Goal: Navigation & Orientation: Find specific page/section

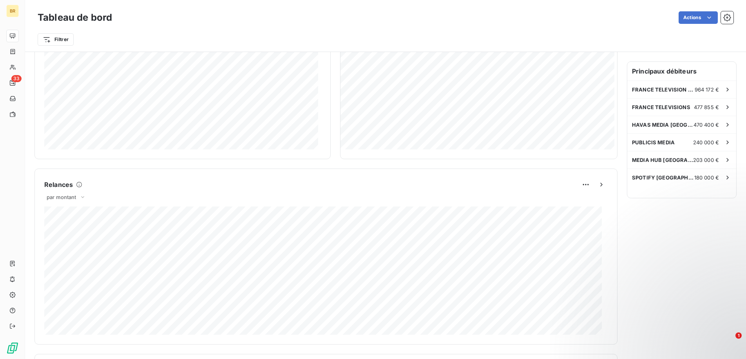
scroll to position [52, 0]
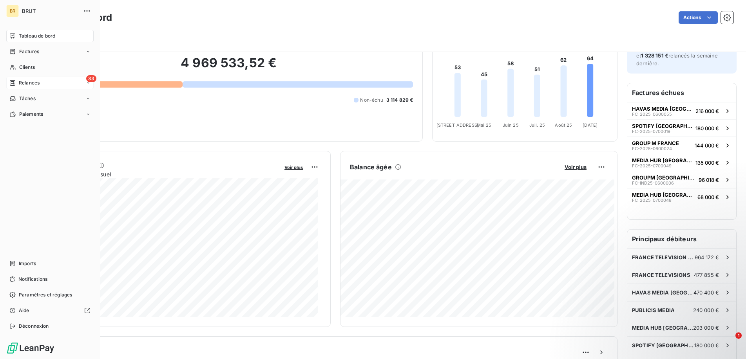
click at [83, 85] on div "33 Relances" at bounding box center [49, 83] width 87 height 13
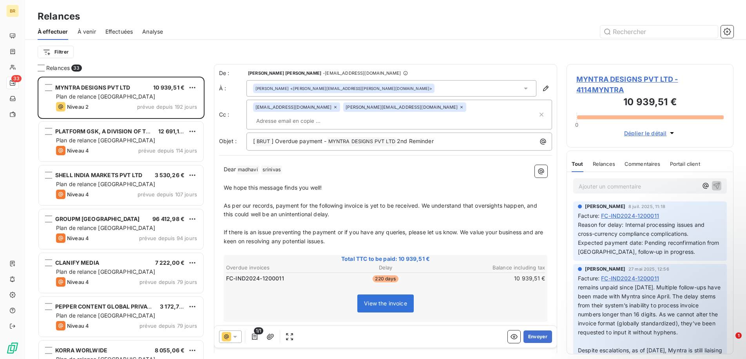
click at [79, 34] on span "À venir" at bounding box center [87, 32] width 18 height 8
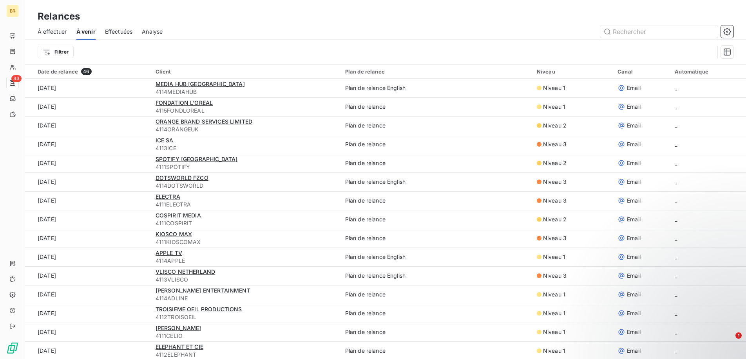
click at [123, 33] on span "Effectuées" at bounding box center [119, 32] width 28 height 8
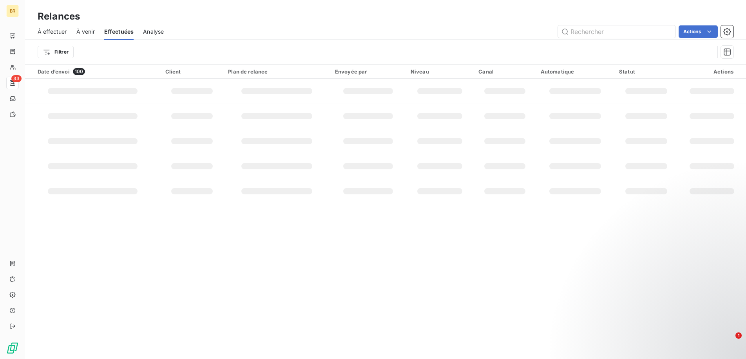
click at [164, 29] on span "Analyse" at bounding box center [153, 32] width 21 height 8
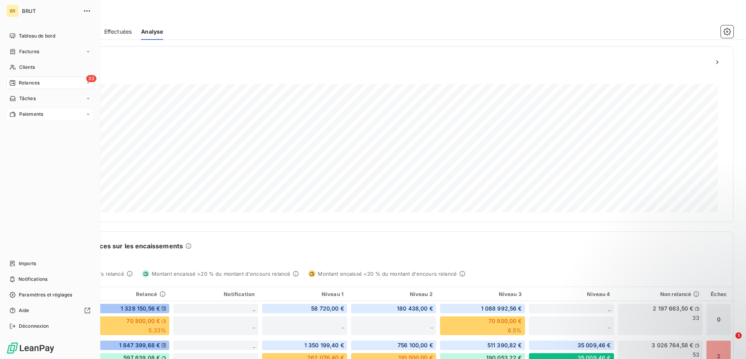
click at [44, 113] on div "Paiements" at bounding box center [49, 114] width 87 height 13
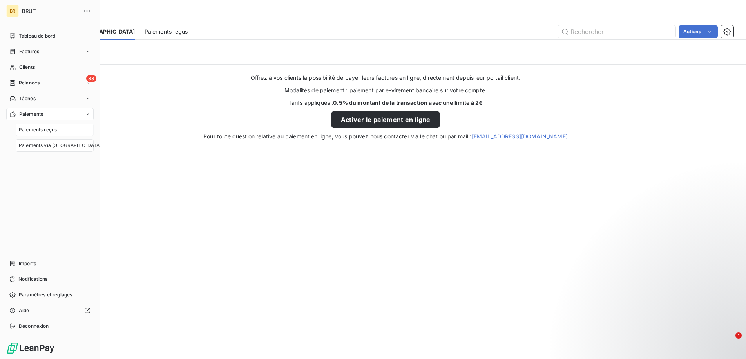
click at [38, 131] on span "Paiements reçus" at bounding box center [38, 129] width 38 height 7
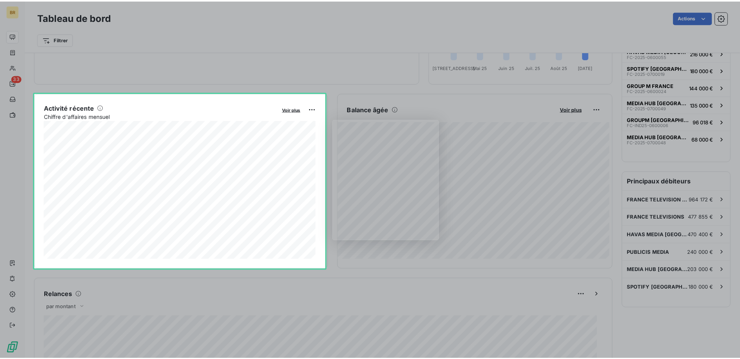
scroll to position [111, 0]
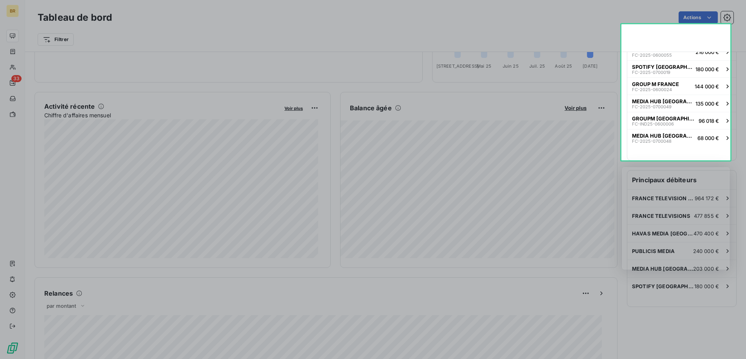
click at [230, 87] on div "Product tour overlay" at bounding box center [373, 179] width 746 height 359
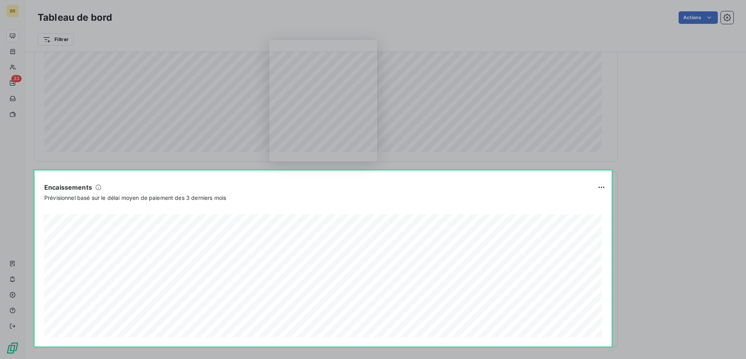
scroll to position [404, 0]
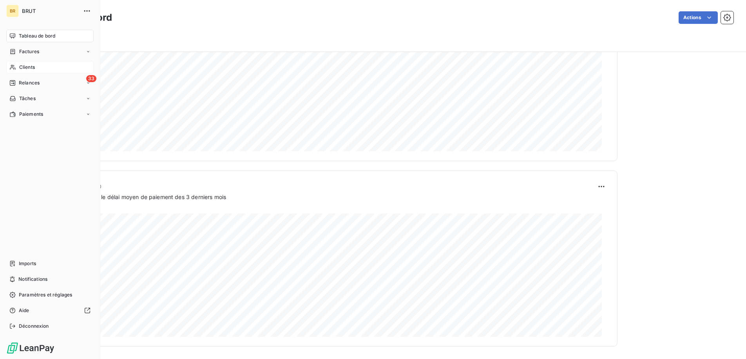
click at [27, 69] on span "Clients" at bounding box center [27, 67] width 16 height 7
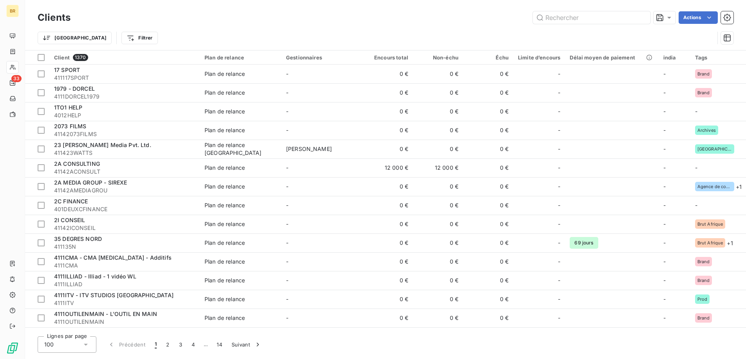
click at [144, 19] on div "Actions" at bounding box center [406, 17] width 653 height 13
click at [102, 38] on html "BR 33 Clients Actions Trier Filtrer Client 1370 Plan de relance Gestionnaires E…" at bounding box center [373, 179] width 746 height 359
click at [58, 37] on html "BR 33 Clients Actions Trier Filtrer Client 1370 Plan de relance Gestionnaires E…" at bounding box center [373, 179] width 746 height 359
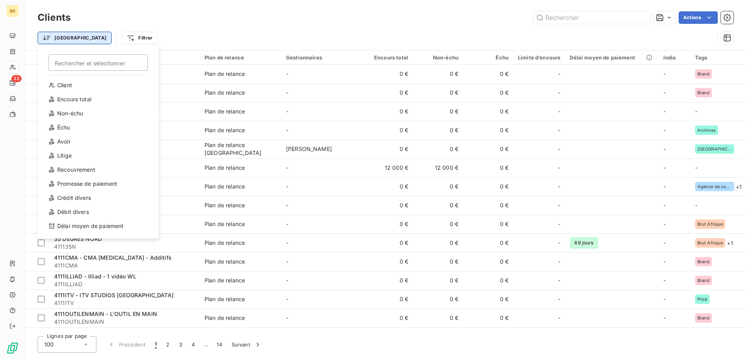
click at [57, 38] on html "BR 33 Clients Actions Trier Rechercher et sélectionner Client Encours total Non…" at bounding box center [373, 179] width 746 height 359
click at [67, 129] on div "Échu" at bounding box center [98, 127] width 108 height 13
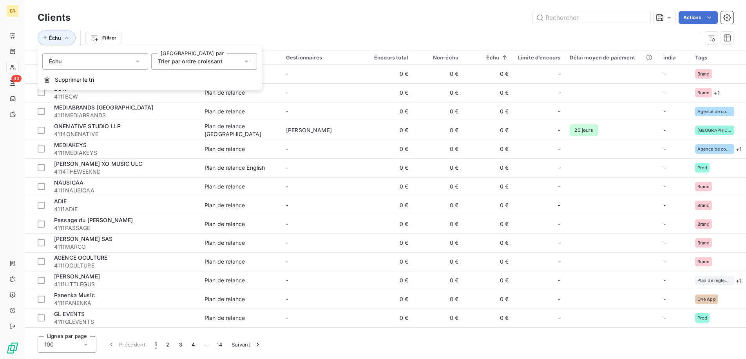
click at [246, 58] on icon at bounding box center [246, 62] width 8 height 8
click at [220, 96] on span "Trier par ordre décroissant" at bounding box center [202, 93] width 71 height 7
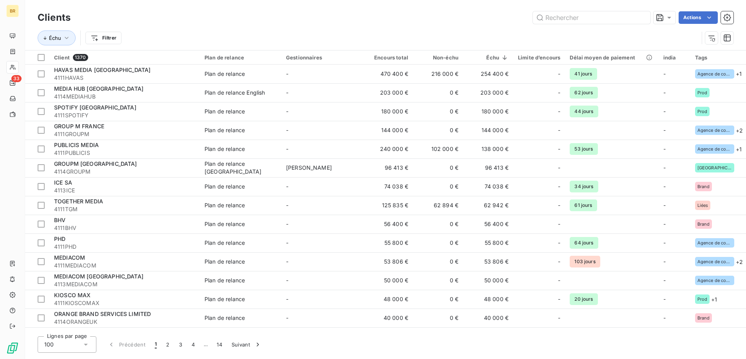
click at [277, 24] on div "Clients Actions" at bounding box center [385, 17] width 695 height 16
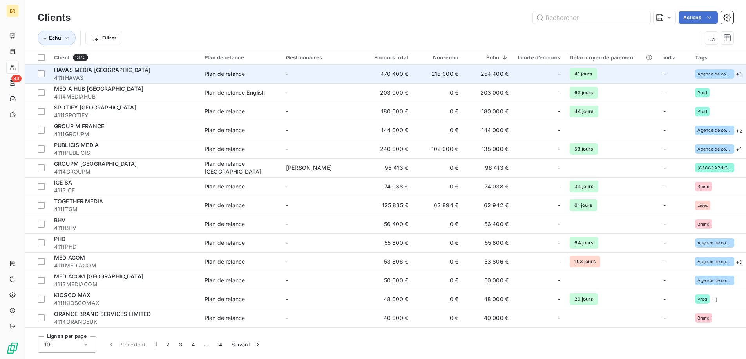
click at [103, 70] on span "HAVAS MEDIA [GEOGRAPHIC_DATA]" at bounding box center [102, 70] width 96 height 7
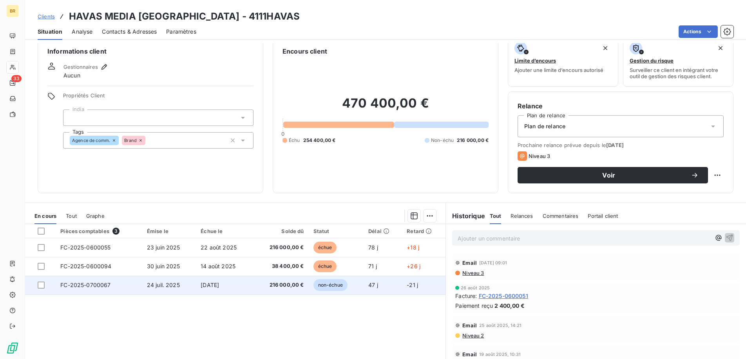
scroll to position [13, 0]
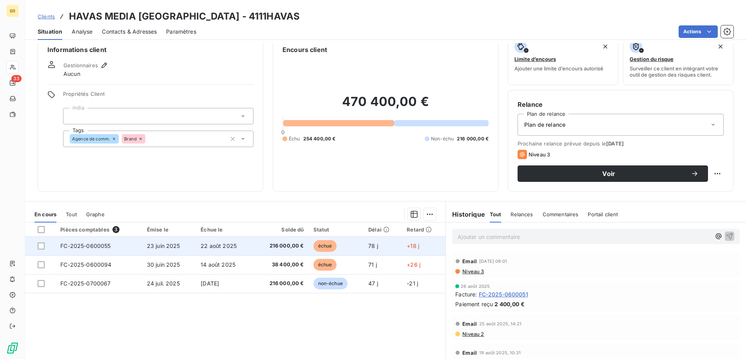
click at [214, 249] on span "22 août 2025" at bounding box center [218, 246] width 36 height 7
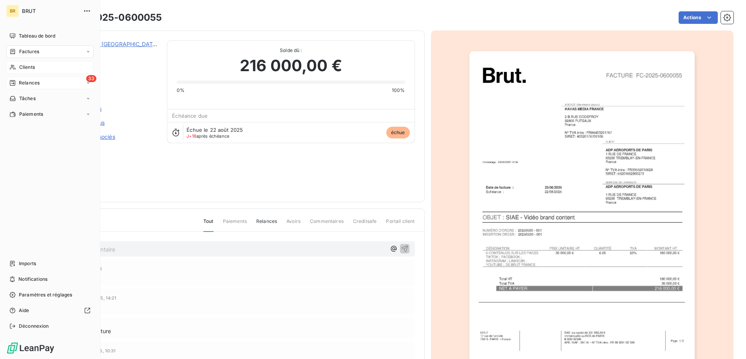
click at [86, 83] on icon at bounding box center [88, 83] width 5 height 5
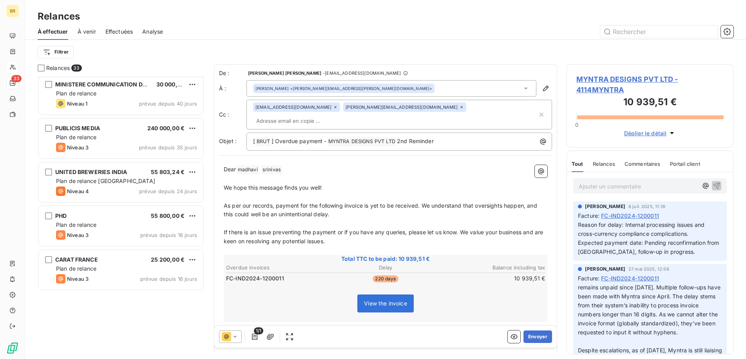
scroll to position [130, 0]
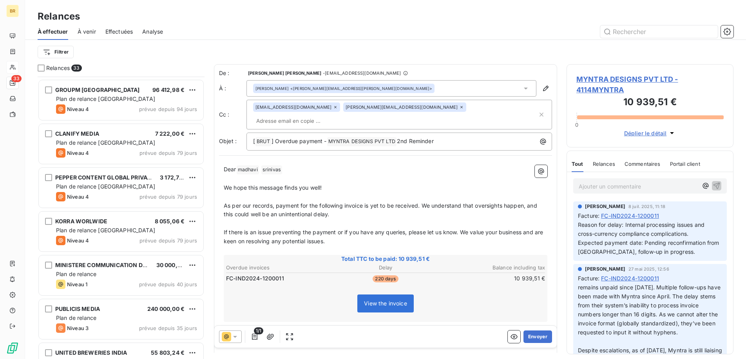
click at [163, 51] on div "Filtrer" at bounding box center [385, 52] width 695 height 15
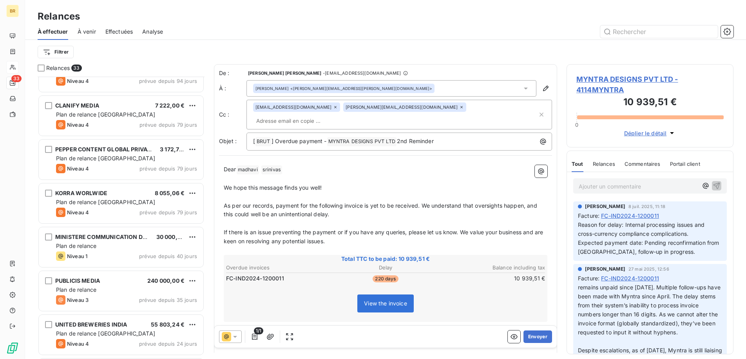
scroll to position [165, 0]
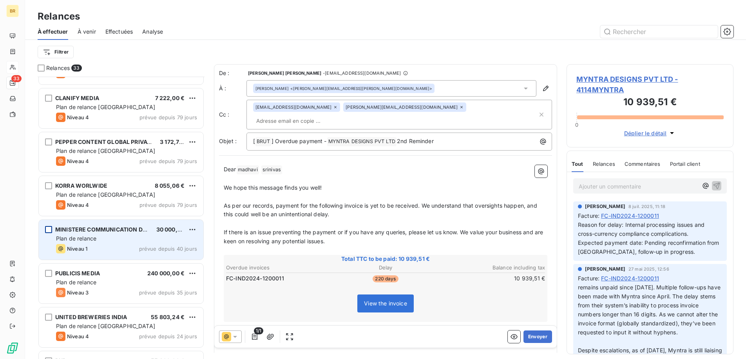
click at [48, 230] on div "grid" at bounding box center [48, 229] width 7 height 7
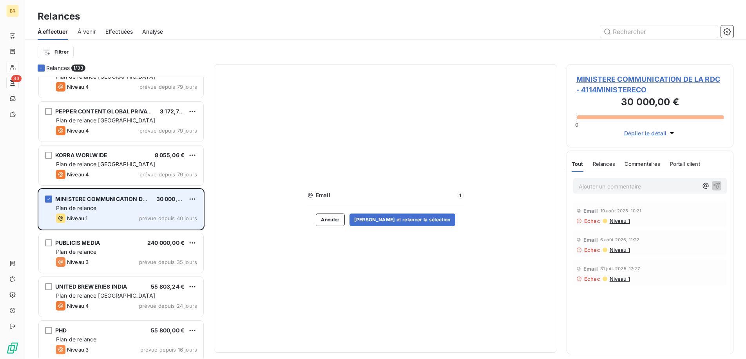
scroll to position [205, 0]
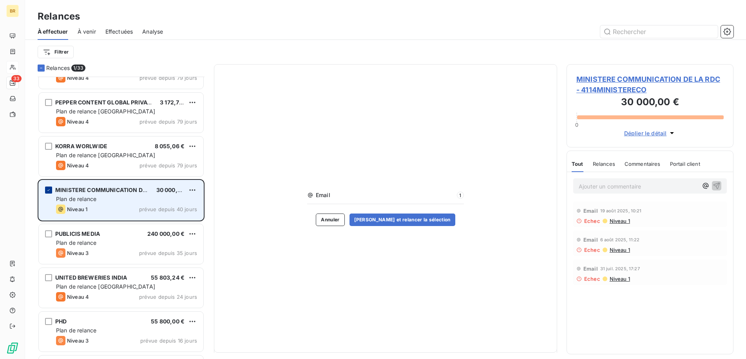
click at [50, 190] on icon "grid" at bounding box center [48, 190] width 5 height 5
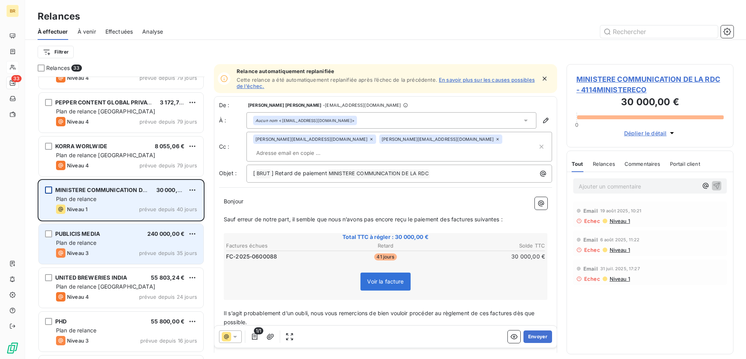
scroll to position [206, 0]
click at [46, 231] on div "grid" at bounding box center [48, 232] width 7 height 7
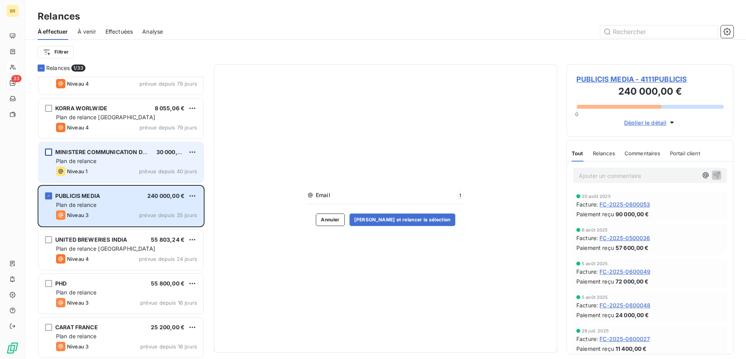
scroll to position [243, 0]
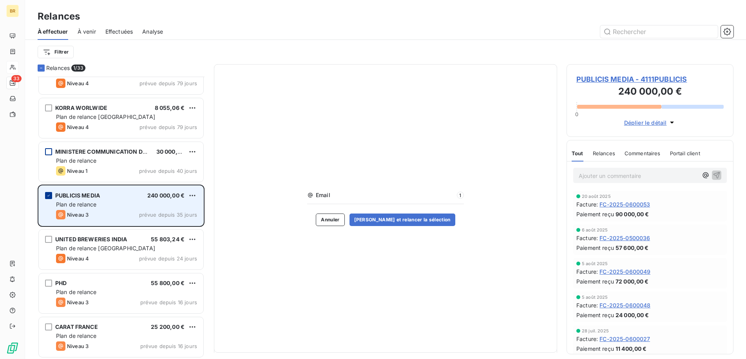
click at [49, 195] on icon "grid" at bounding box center [48, 196] width 2 height 2
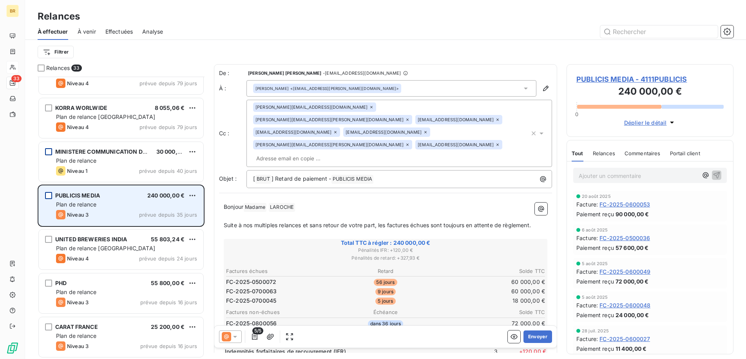
click at [49, 151] on div "grid" at bounding box center [48, 151] width 7 height 7
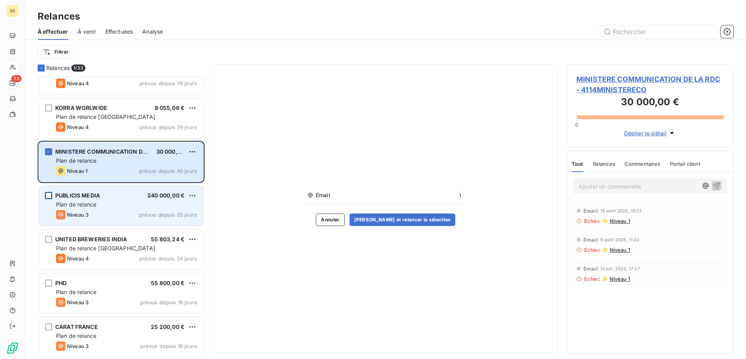
click at [48, 197] on div "grid" at bounding box center [48, 195] width 7 height 7
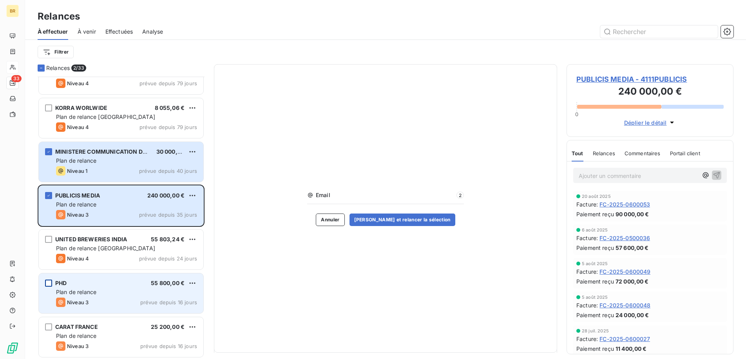
click at [47, 286] on div "grid" at bounding box center [48, 283] width 7 height 7
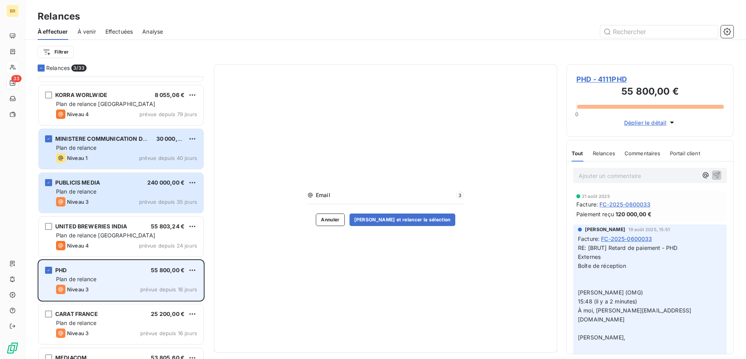
scroll to position [256, 0]
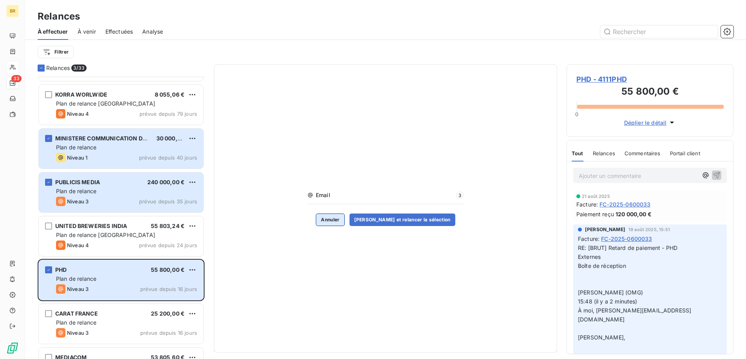
click at [336, 219] on button "Annuler" at bounding box center [330, 220] width 29 height 13
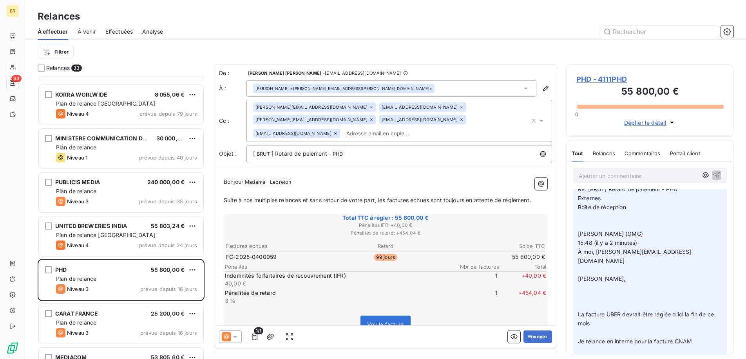
scroll to position [34, 0]
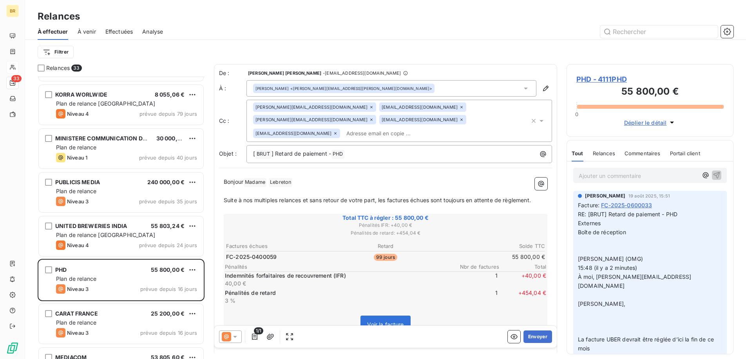
click at [627, 154] on span "Commentaires" at bounding box center [642, 153] width 36 height 6
click at [576, 158] on div "Tout" at bounding box center [576, 153] width 11 height 16
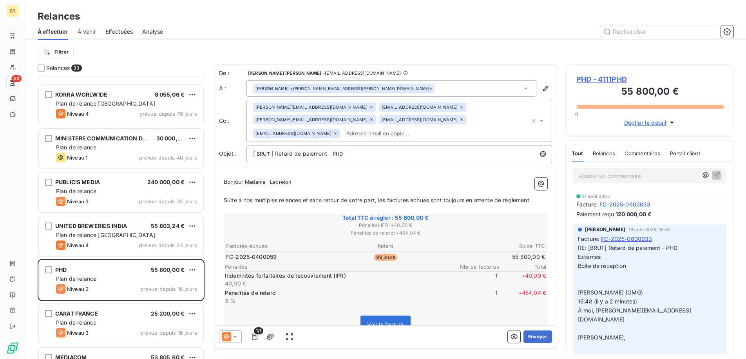
click at [599, 174] on p "Ajouter un commentaire ﻿" at bounding box center [637, 176] width 119 height 10
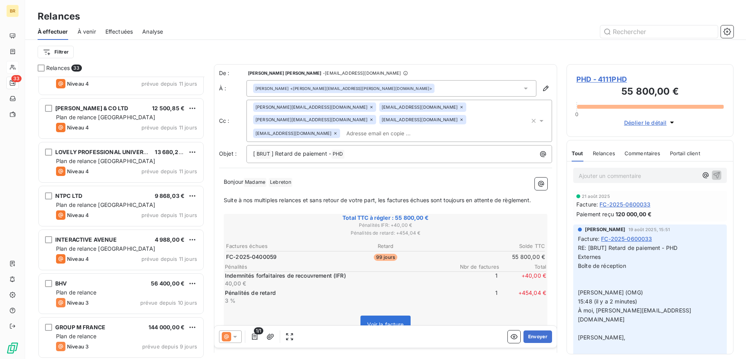
scroll to position [639, 0]
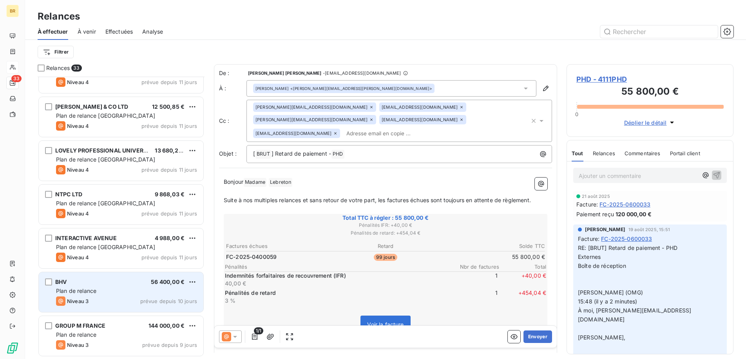
click at [98, 288] on div "Plan de relance" at bounding box center [126, 291] width 141 height 8
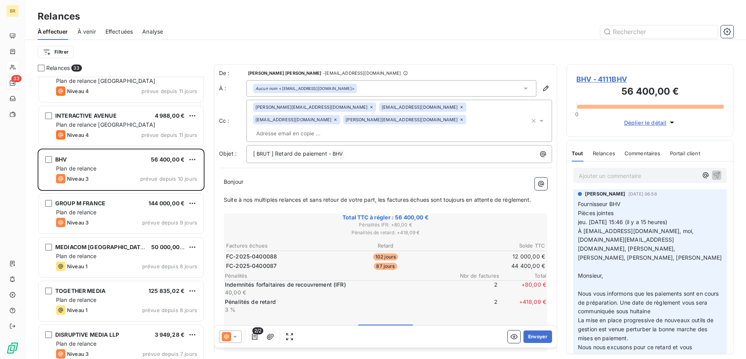
scroll to position [762, 0]
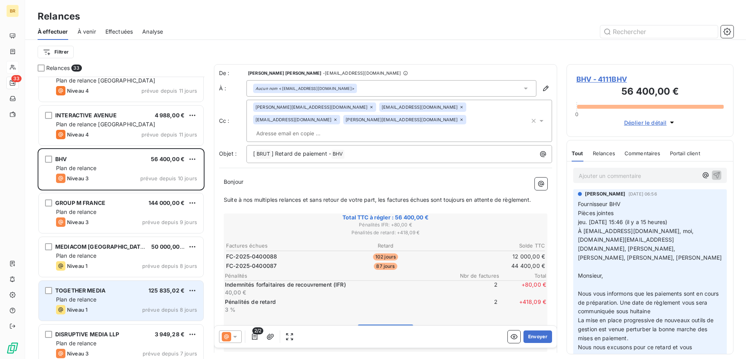
click at [119, 301] on div "Plan de relance" at bounding box center [126, 300] width 141 height 8
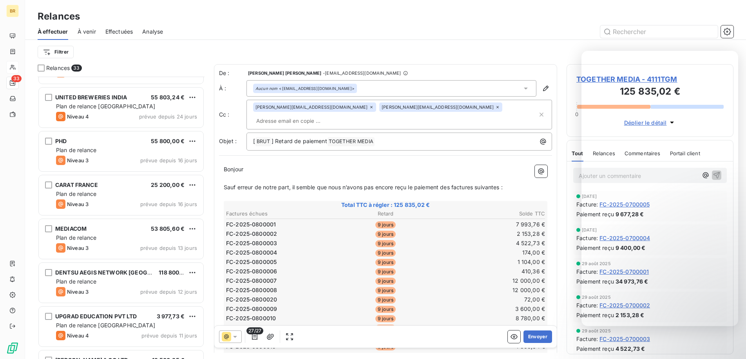
scroll to position [277, 161]
click at [298, 30] on div at bounding box center [452, 31] width 561 height 13
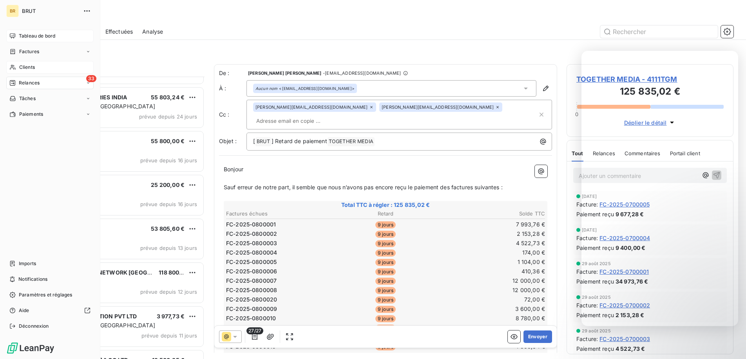
click at [30, 34] on span "Tableau de bord" at bounding box center [37, 36] width 36 height 7
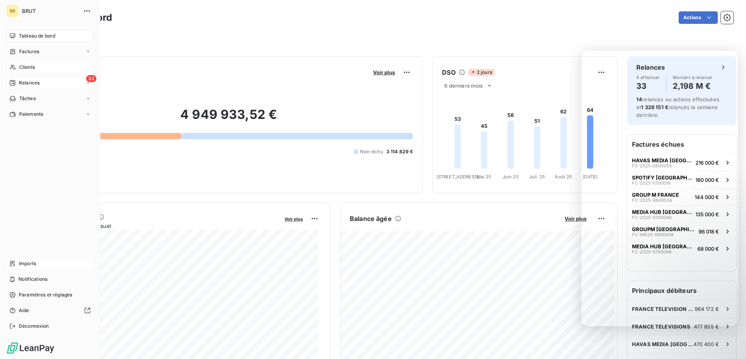
click at [23, 266] on span "Imports" at bounding box center [27, 263] width 17 height 7
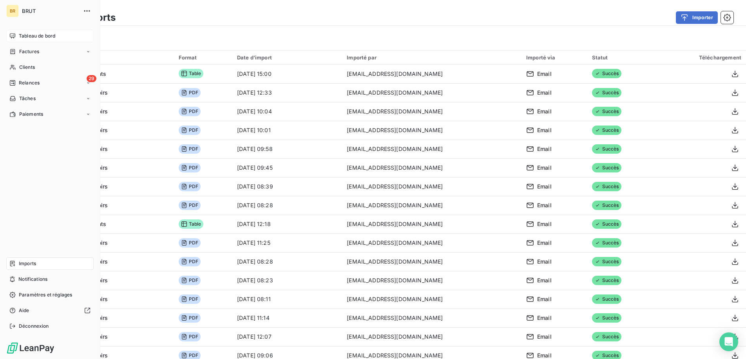
click at [38, 37] on span "Tableau de bord" at bounding box center [37, 36] width 36 height 7
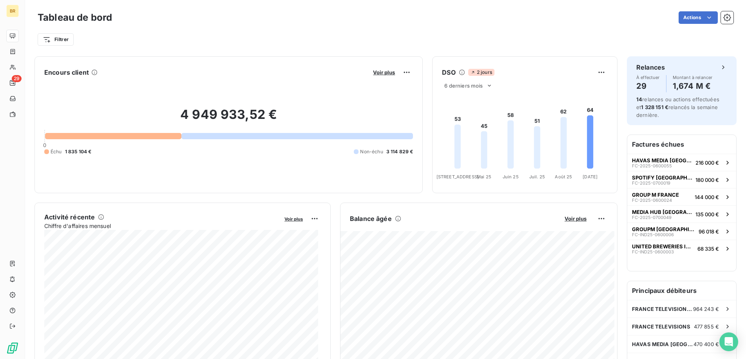
click at [94, 73] on icon at bounding box center [94, 72] width 5 height 5
click at [376, 73] on span "Voir plus" at bounding box center [384, 72] width 22 height 6
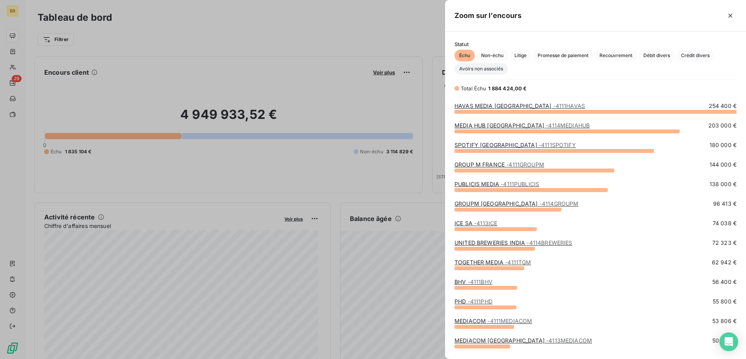
click at [484, 68] on span "Avoirs non associés" at bounding box center [480, 69] width 53 height 12
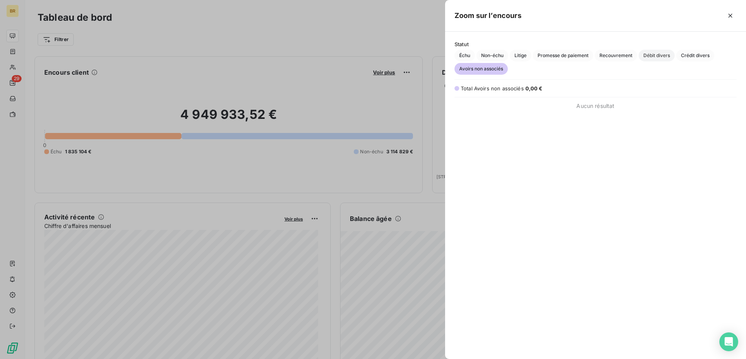
click at [658, 57] on span "Débit divers" at bounding box center [656, 56] width 36 height 12
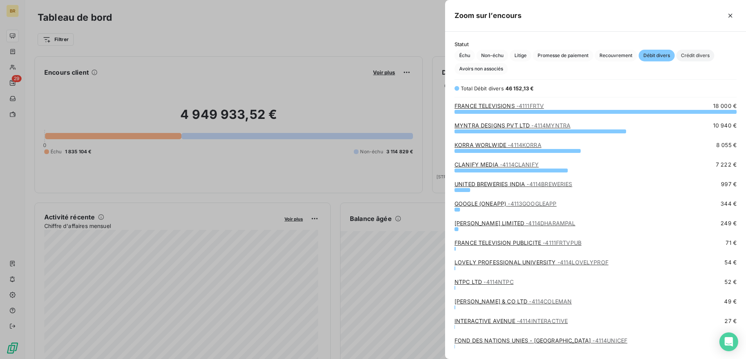
click at [689, 57] on span "Crédit divers" at bounding box center [695, 56] width 38 height 12
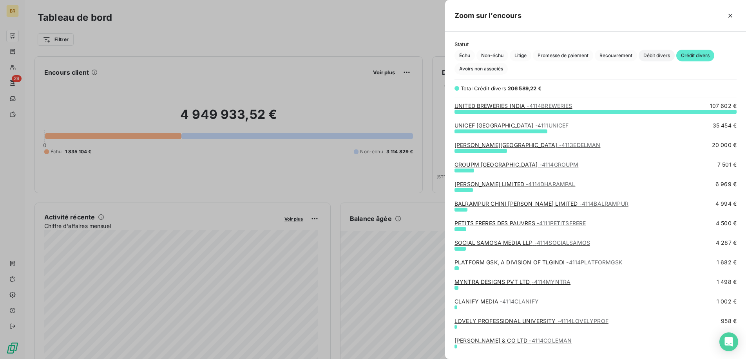
click at [661, 52] on span "Débit divers" at bounding box center [656, 56] width 36 height 12
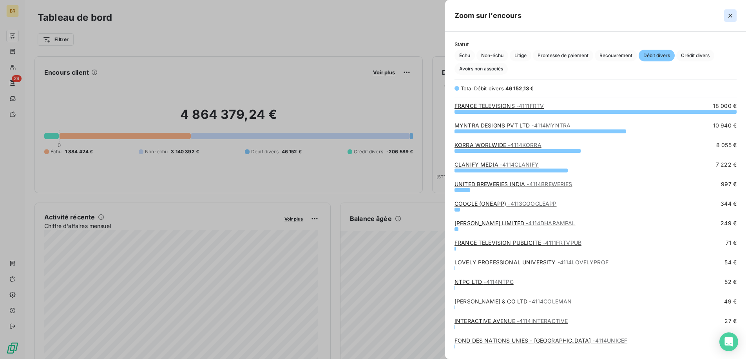
click at [730, 16] on icon "button" at bounding box center [730, 16] width 8 height 8
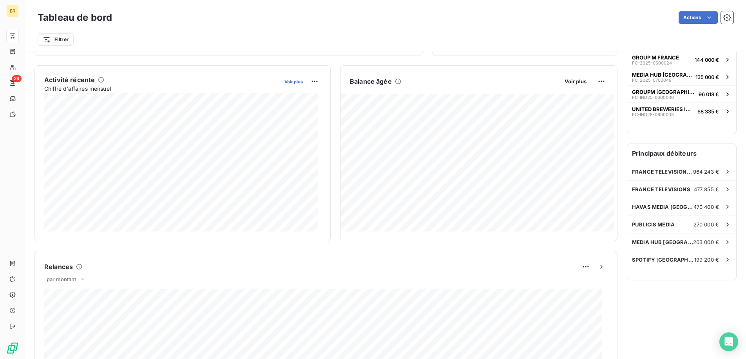
scroll to position [140, 0]
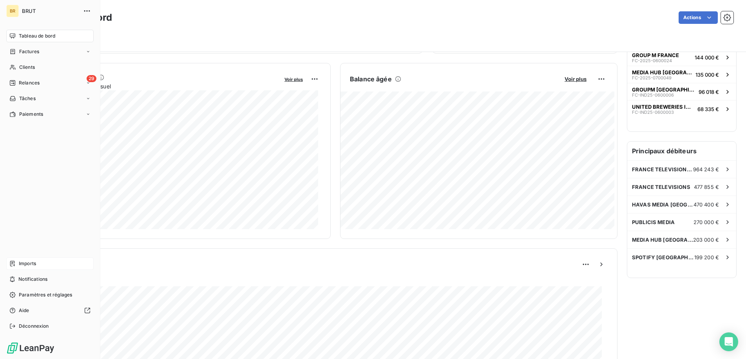
click at [18, 266] on div "Imports" at bounding box center [49, 264] width 87 height 13
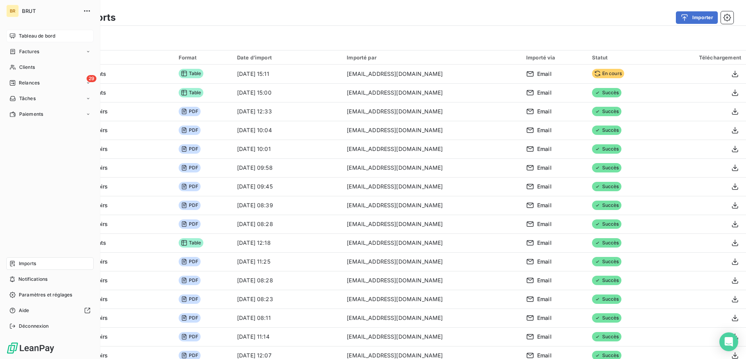
click at [45, 37] on span "Tableau de bord" at bounding box center [37, 36] width 36 height 7
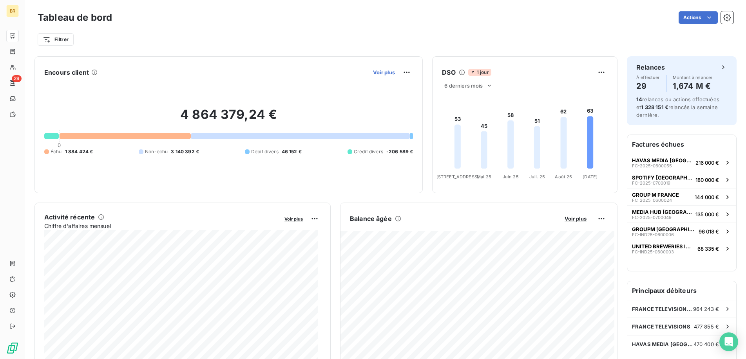
click at [382, 74] on span "Voir plus" at bounding box center [384, 72] width 22 height 6
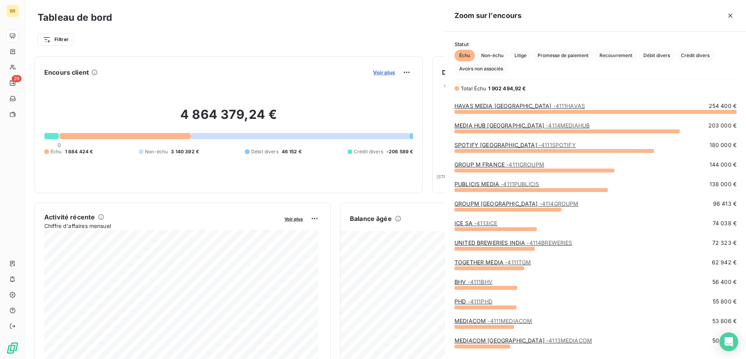
scroll to position [242, 295]
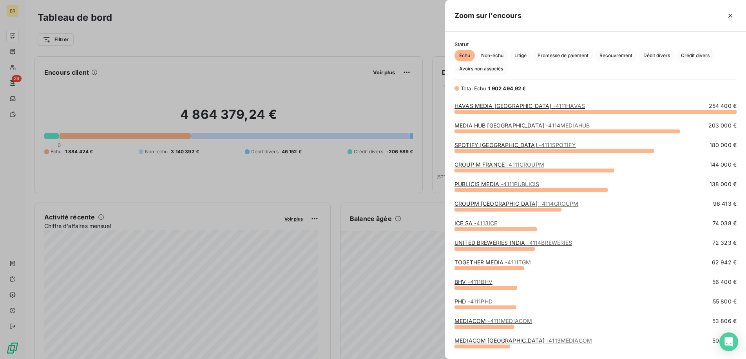
click at [346, 57] on div at bounding box center [373, 179] width 746 height 359
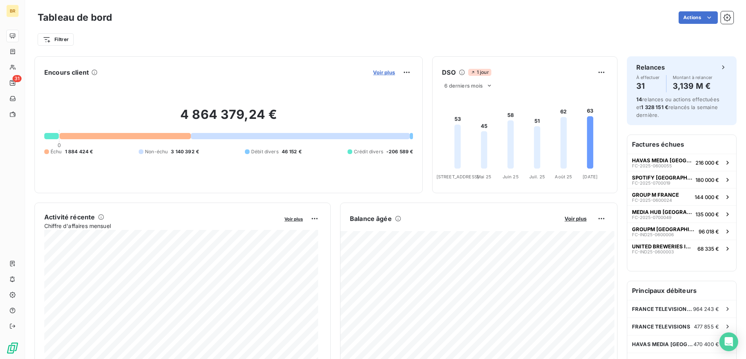
click at [381, 74] on span "Voir plus" at bounding box center [384, 72] width 22 height 6
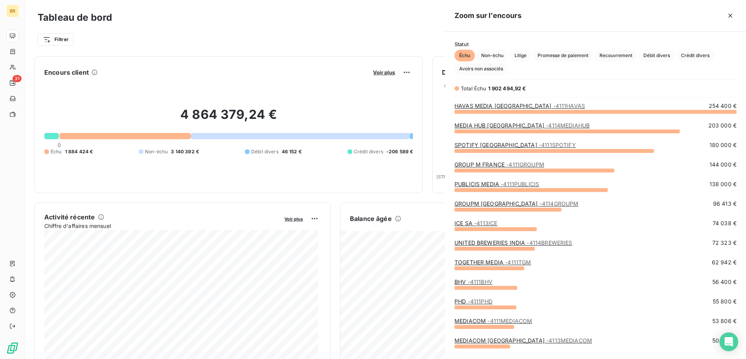
scroll to position [242, 295]
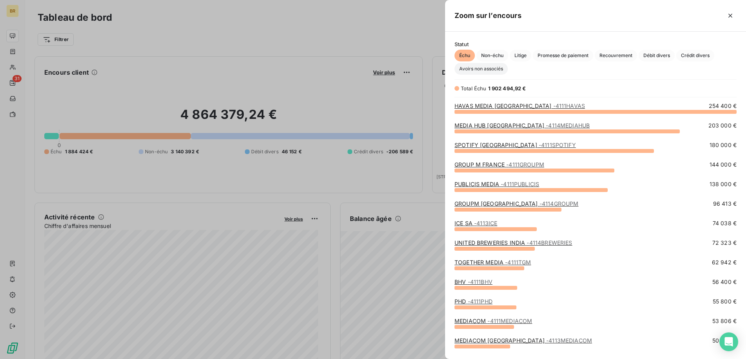
click at [475, 69] on span "Avoirs non associés" at bounding box center [480, 69] width 53 height 12
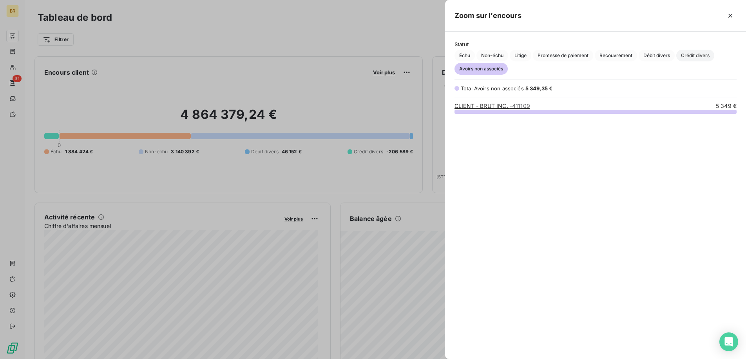
click at [701, 53] on span "Crédit divers" at bounding box center [695, 56] width 38 height 12
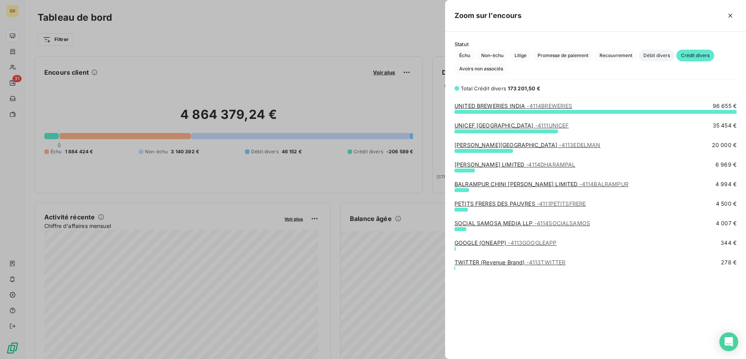
click at [662, 58] on span "Débit divers" at bounding box center [656, 56] width 36 height 12
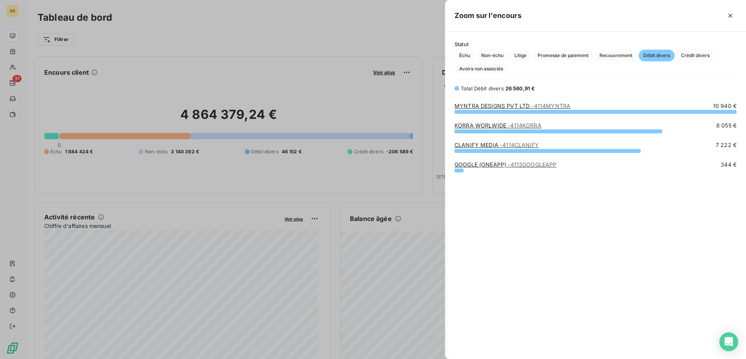
click at [647, 56] on span "Débit divers" at bounding box center [656, 56] width 36 height 12
click at [692, 58] on span "Crédit divers" at bounding box center [695, 56] width 38 height 12
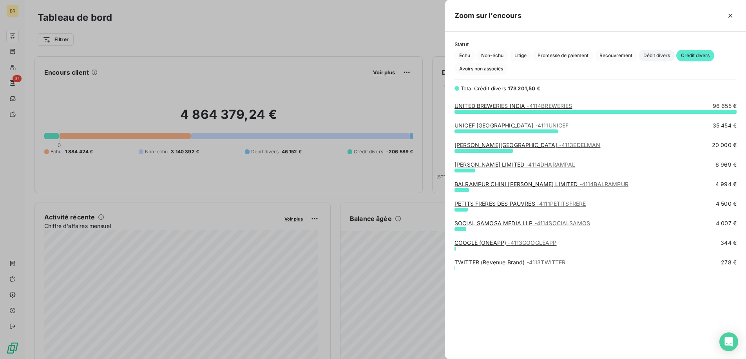
click at [654, 54] on span "Débit divers" at bounding box center [656, 56] width 36 height 12
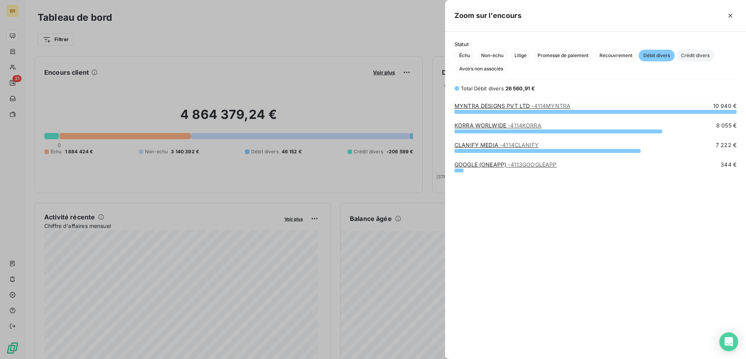
click at [705, 55] on span "Crédit divers" at bounding box center [695, 56] width 38 height 12
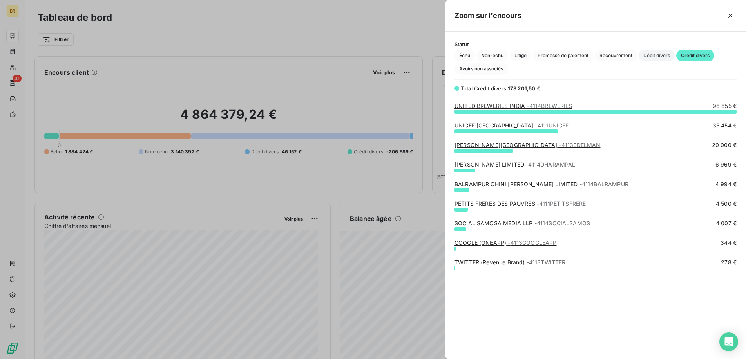
click at [659, 57] on span "Débit divers" at bounding box center [656, 56] width 36 height 12
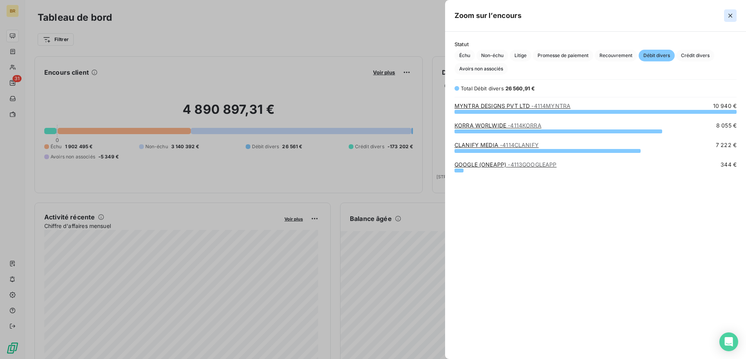
click at [733, 16] on icon "button" at bounding box center [730, 16] width 8 height 8
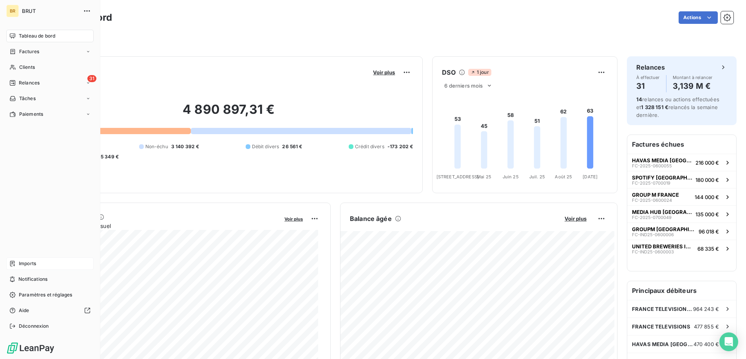
click at [30, 262] on span "Imports" at bounding box center [27, 263] width 17 height 7
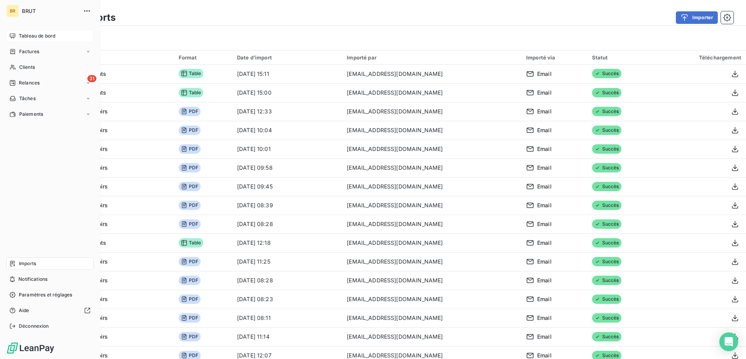
click at [36, 37] on span "Tableau de bord" at bounding box center [37, 36] width 36 height 7
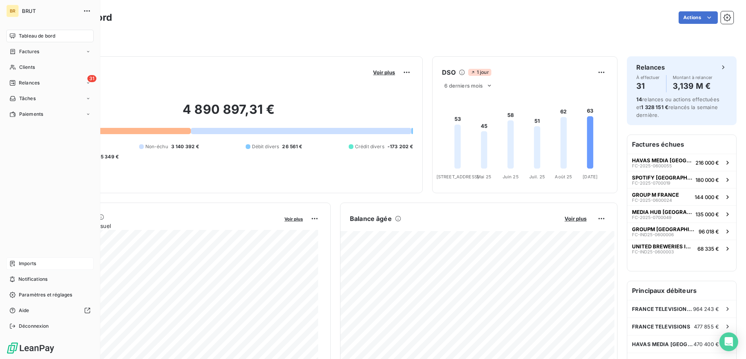
click at [30, 261] on span "Imports" at bounding box center [27, 263] width 17 height 7
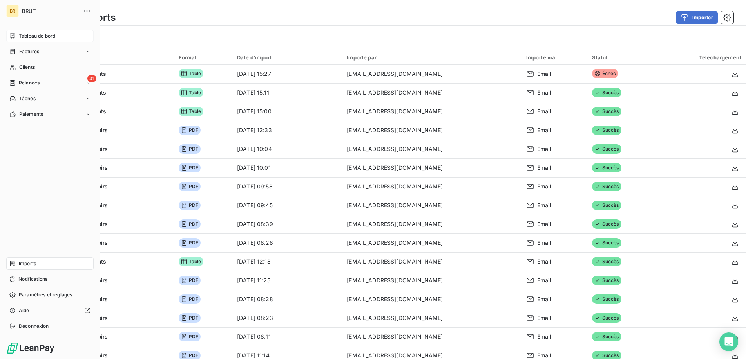
click at [26, 35] on span "Tableau de bord" at bounding box center [37, 36] width 36 height 7
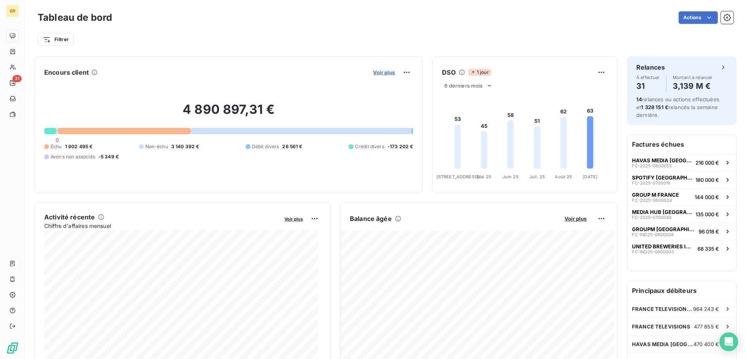
click at [378, 69] on span "Voir plus" at bounding box center [384, 72] width 22 height 6
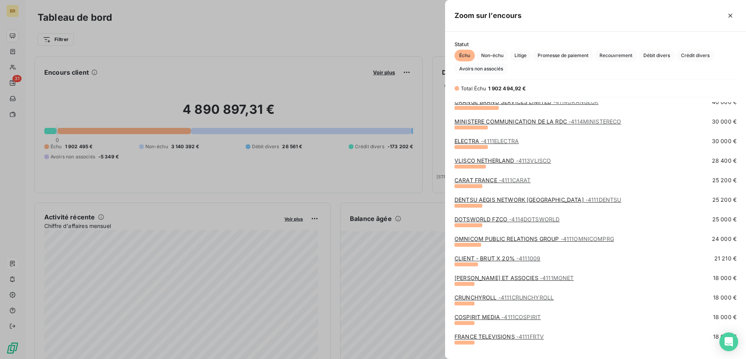
scroll to position [306, 0]
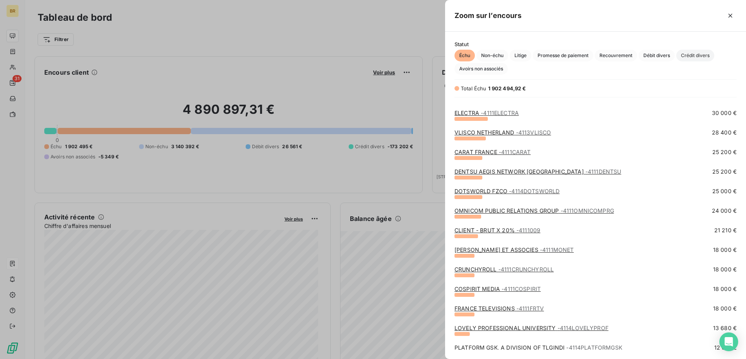
click at [693, 56] on span "Crédit divers" at bounding box center [695, 56] width 38 height 12
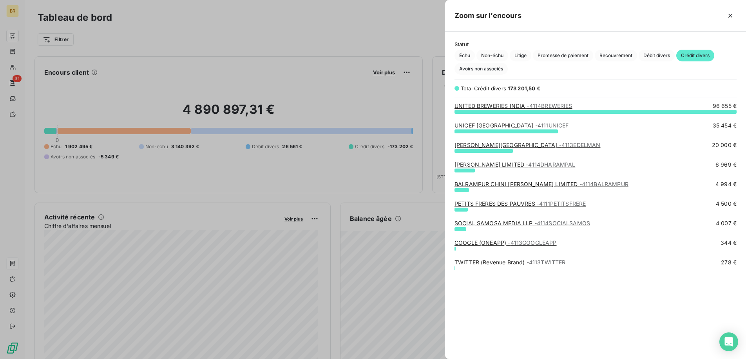
scroll to position [242, 295]
